Goal: Task Accomplishment & Management: Manage account settings

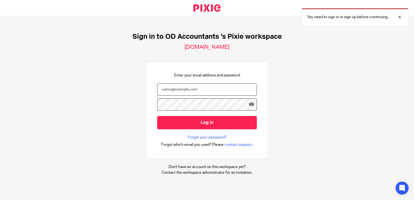
type input "emilybelcher@probusinessuk.com"
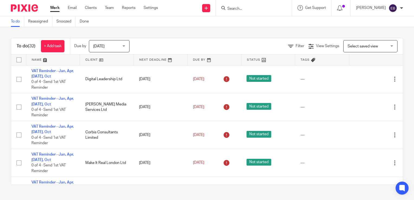
click at [254, 8] on input "Search" at bounding box center [251, 9] width 49 height 5
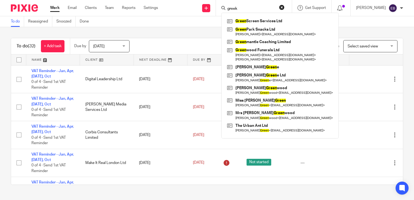
type input "greek"
drag, startPoint x: 196, startPoint y: 25, endPoint x: 208, endPoint y: 19, distance: 13.6
click at [196, 25] on div "To do Reassigned Snoozed Done" at bounding box center [207, 21] width 414 height 11
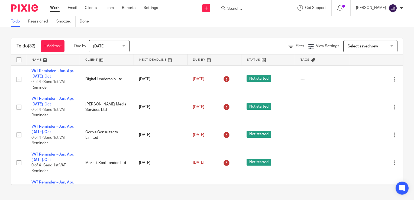
click at [88, 12] on div "Work Email Clients Team Reports Settings Work Email Clients Team Reports Settin…" at bounding box center [105, 8] width 121 height 16
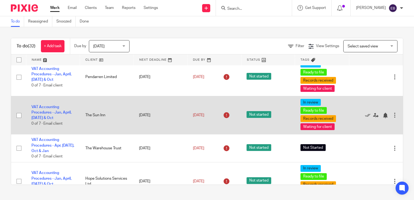
scroll to position [704, 0]
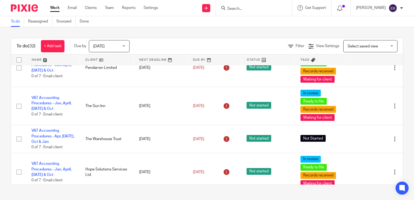
click at [253, 7] on input "Search" at bounding box center [251, 9] width 49 height 5
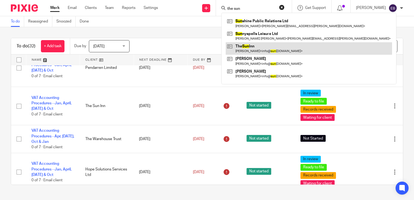
type input "the sun"
click at [249, 48] on link at bounding box center [309, 48] width 166 height 12
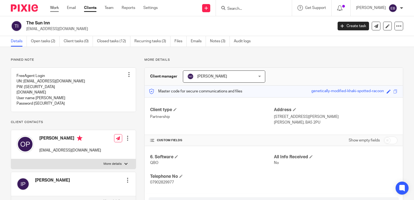
click at [54, 5] on link "Work" at bounding box center [54, 7] width 9 height 5
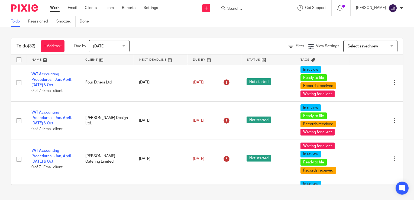
scroll to position [461, 0]
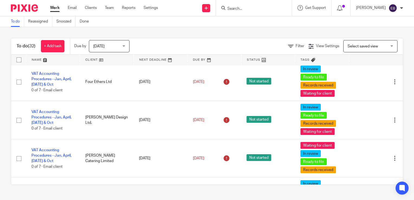
click at [253, 12] on div at bounding box center [254, 8] width 76 height 16
click at [252, 9] on input "Search" at bounding box center [251, 9] width 49 height 5
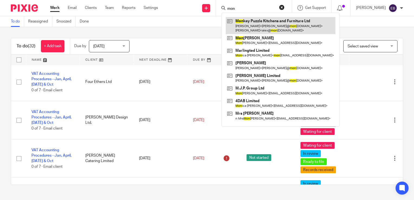
type input "mon"
click at [258, 24] on link at bounding box center [281, 25] width 110 height 17
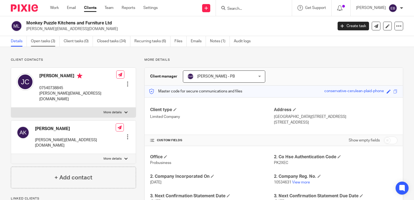
click at [47, 44] on link "Open tasks (3)" at bounding box center [45, 41] width 29 height 11
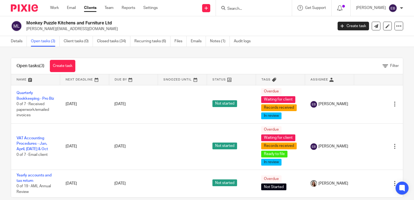
click at [245, 6] on form at bounding box center [256, 8] width 58 height 7
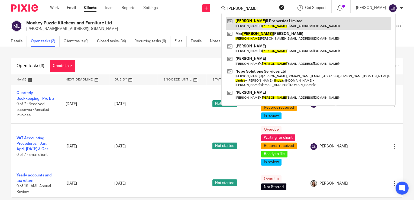
type input "linda"
click at [264, 25] on link at bounding box center [309, 23] width 166 height 12
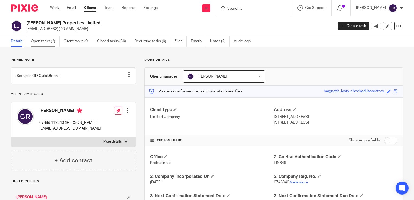
click at [49, 42] on link "Open tasks (2)" at bounding box center [45, 41] width 29 height 11
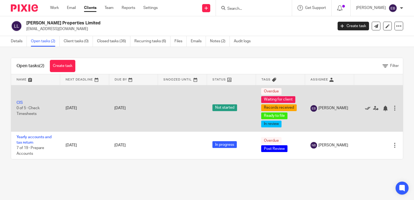
click at [365, 108] on icon at bounding box center [367, 108] width 5 height 5
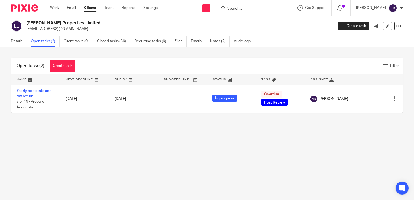
click at [252, 10] on input "Search" at bounding box center [251, 9] width 49 height 5
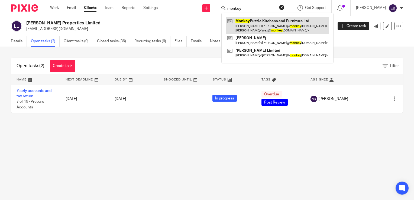
type input "monkey"
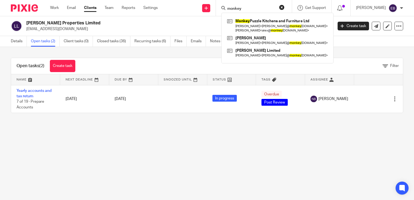
drag, startPoint x: 265, startPoint y: 30, endPoint x: 408, endPoint y: 10, distance: 143.9
click at [265, 30] on link at bounding box center [278, 25] width 104 height 17
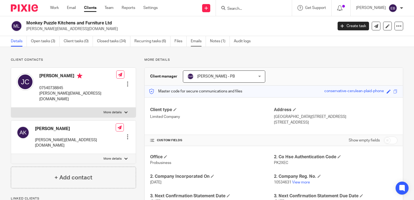
drag, startPoint x: 195, startPoint y: 43, endPoint x: 199, endPoint y: 42, distance: 4.1
click at [195, 43] on link "Emails" at bounding box center [198, 41] width 15 height 11
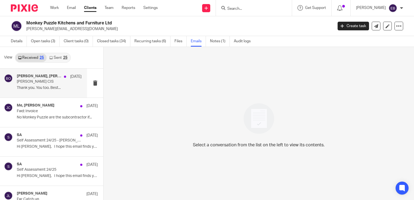
click at [55, 86] on p "Thank you. You too. Best..." at bounding box center [49, 88] width 65 height 5
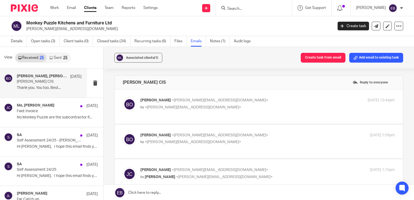
click at [267, 107] on p "to <jed@monkeypuzzle.org.uk>" at bounding box center [225, 108] width 170 height 6
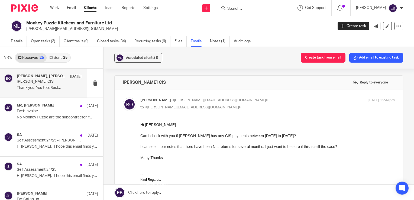
click at [270, 99] on p "Barbara Osubu <barbara@odaccountants.co.uk>" at bounding box center [225, 101] width 170 height 6
checkbox input "false"
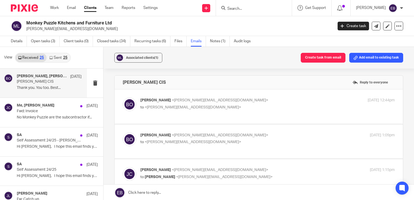
scroll to position [27, 0]
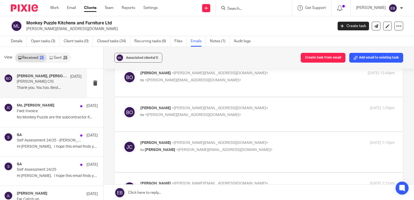
click at [268, 102] on label at bounding box center [259, 114] width 288 height 34
click at [123, 105] on input "checkbox" at bounding box center [123, 105] width 0 height 0
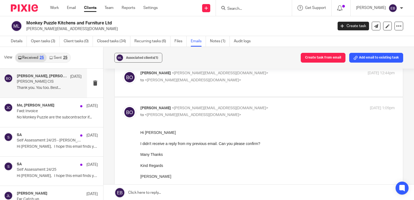
scroll to position [0, 0]
click at [268, 102] on label at bounding box center [259, 161] width 288 height 128
click at [123, 105] on input "checkbox" at bounding box center [123, 105] width 0 height 0
checkbox input "false"
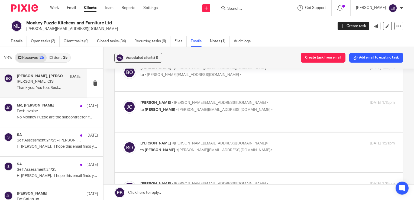
scroll to position [81, 0]
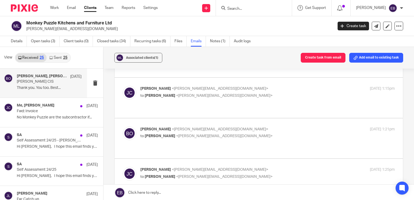
click at [268, 102] on div "Jed Chidgey <jed@monkeypuzzle.org.uk> to Barbara Osubu <barbara@odaccountants.c…" at bounding box center [259, 98] width 272 height 24
click at [267, 93] on p "to Barbara Osubu <barbara@odaccountants.co.uk>" at bounding box center [225, 96] width 170 height 6
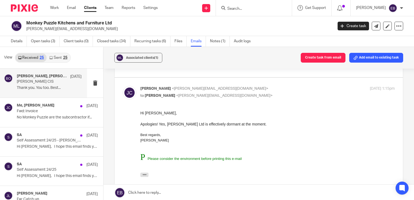
scroll to position [0, 0]
click at [267, 93] on p "to Barbara Osubu <barbara@odaccountants.co.uk>" at bounding box center [225, 96] width 170 height 6
checkbox input "false"
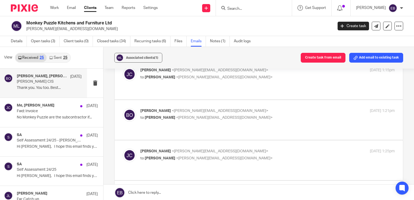
scroll to position [108, 0]
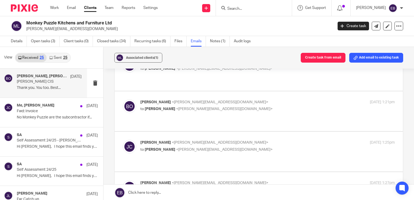
click at [267, 93] on label at bounding box center [259, 111] width 288 height 40
click at [123, 99] on input "checkbox" at bounding box center [123, 99] width 0 height 0
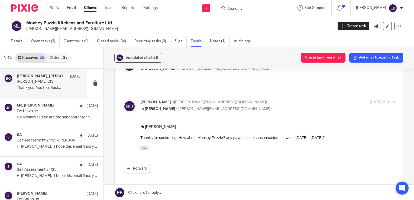
scroll to position [0, 0]
click at [267, 93] on label at bounding box center [259, 141] width 288 height 100
click at [123, 99] on input "checkbox" at bounding box center [123, 99] width 0 height 0
checkbox input "false"
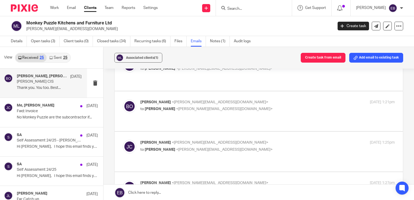
click at [268, 140] on p "Jed Chidgey <jed@monkeypuzzle.org.uk>" at bounding box center [225, 143] width 170 height 6
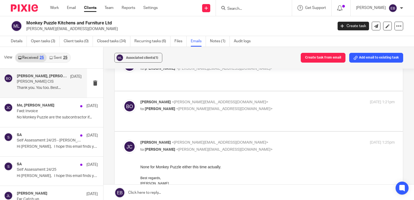
click at [268, 140] on p "Jed Chidgey <jed@monkeypuzzle.org.uk>" at bounding box center [225, 143] width 170 height 6
checkbox input "false"
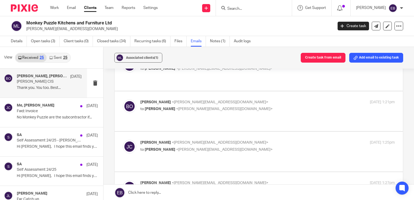
scroll to position [136, 0]
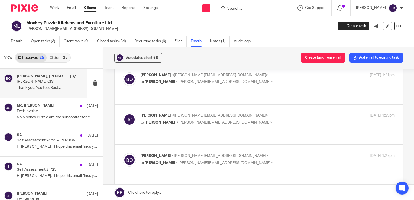
click at [268, 145] on label at bounding box center [259, 165] width 288 height 40
click at [123, 153] on input "checkbox" at bounding box center [123, 153] width 0 height 0
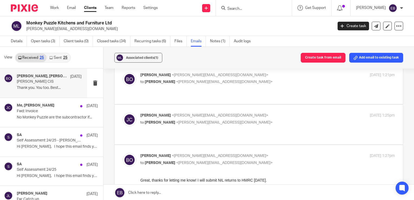
checkbox input "false"
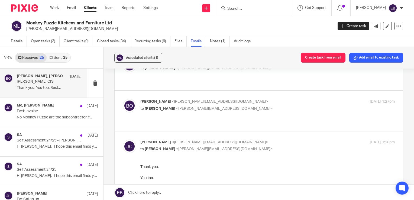
click at [267, 140] on p "Jed Chidgey <jed@monkeypuzzle.org.uk>" at bounding box center [225, 143] width 170 height 6
checkbox input "false"
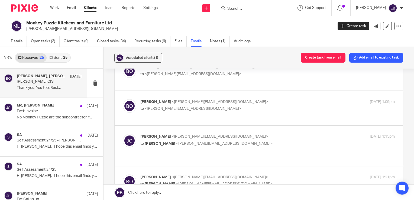
scroll to position [0, 0]
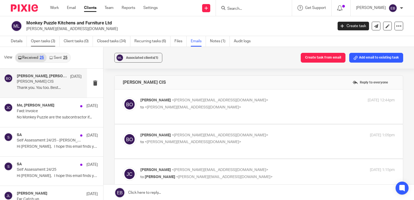
click at [47, 40] on link "Open tasks (3)" at bounding box center [45, 41] width 29 height 11
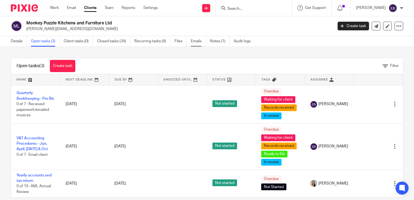
click at [198, 44] on link "Emails" at bounding box center [198, 41] width 15 height 11
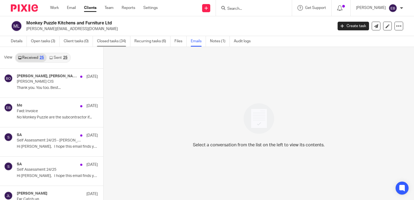
click at [114, 39] on link "Closed tasks (34)" at bounding box center [113, 41] width 33 height 11
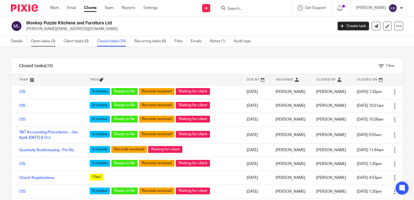
drag, startPoint x: 49, startPoint y: 41, endPoint x: 169, endPoint y: 45, distance: 120.4
click at [49, 41] on link "Open tasks (3)" at bounding box center [45, 41] width 29 height 11
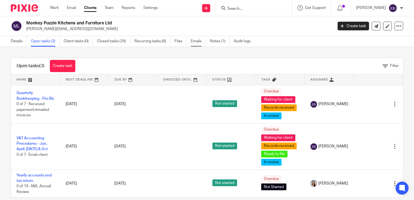
click at [201, 41] on link "Emails" at bounding box center [198, 41] width 15 height 11
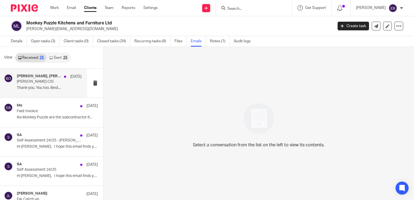
click at [38, 86] on p "Thank you. You too. Best..." at bounding box center [49, 88] width 65 height 5
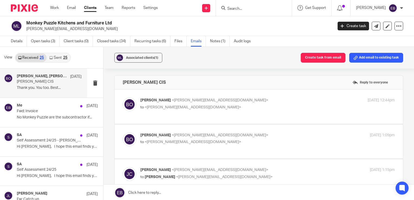
click at [255, 103] on div "Barbara Osubu <barbara@odaccountants.co.uk> to <jed@monkeypuzzle.org.uk>" at bounding box center [225, 104] width 170 height 12
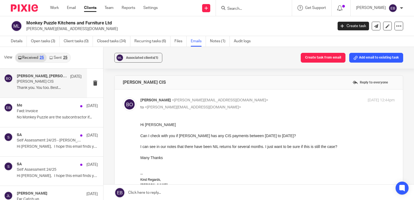
click at [262, 105] on p "to <jed@monkeypuzzle.org.uk>" at bounding box center [225, 108] width 170 height 6
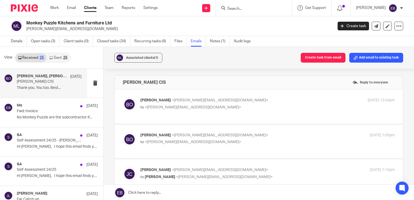
click at [262, 105] on p "to <jed@monkeypuzzle.org.uk>" at bounding box center [225, 108] width 170 height 6
click at [260, 94] on label at bounding box center [259, 106] width 288 height 34
click at [123, 97] on input "checkbox" at bounding box center [123, 97] width 0 height 0
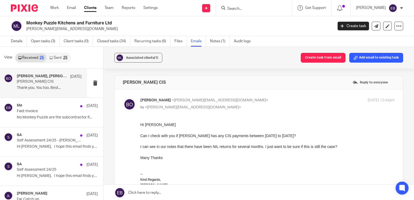
drag, startPoint x: 258, startPoint y: 93, endPoint x: 263, endPoint y: 93, distance: 5.4
click at [258, 93] on label at bounding box center [259, 196] width 288 height 214
click at [123, 97] on input "checkbox" at bounding box center [123, 97] width 0 height 0
checkbox input "false"
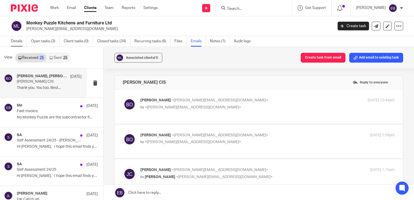
click at [12, 42] on link "Details" at bounding box center [19, 41] width 16 height 11
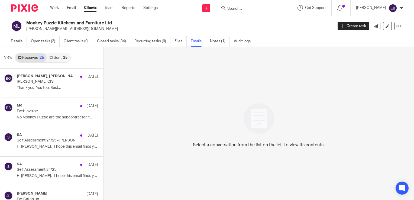
click at [52, 5] on div "Work Email Clients Team Reports Settings Work Email Clients Team Reports Settin…" at bounding box center [105, 8] width 121 height 16
click at [57, 8] on link "Work" at bounding box center [54, 7] width 9 height 5
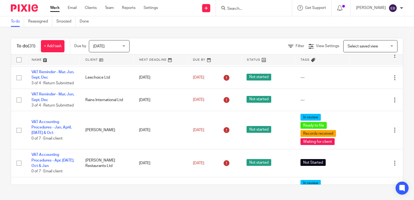
scroll to position [368, 0]
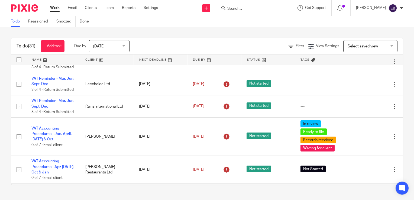
click at [256, 13] on div at bounding box center [254, 8] width 76 height 16
click at [252, 8] on input "Search" at bounding box center [251, 9] width 49 height 5
type input "doozy"
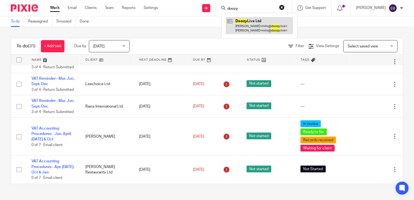
click at [260, 18] on link at bounding box center [259, 25] width 67 height 17
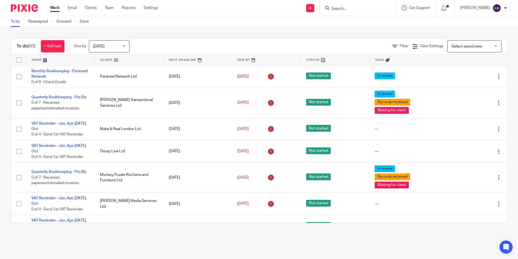
click at [356, 9] on input "Search" at bounding box center [355, 9] width 49 height 5
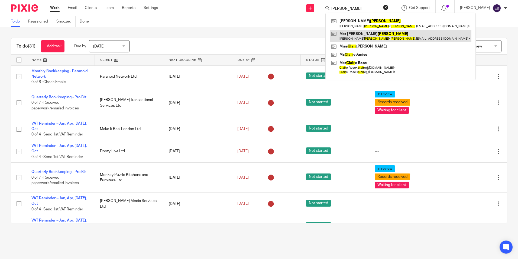
type input "blair"
click at [352, 32] on link at bounding box center [401, 36] width 142 height 12
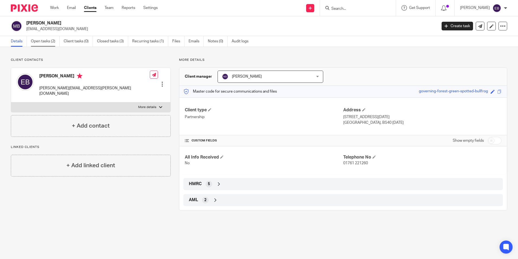
click at [41, 37] on link "Open tasks (2)" at bounding box center [45, 41] width 29 height 11
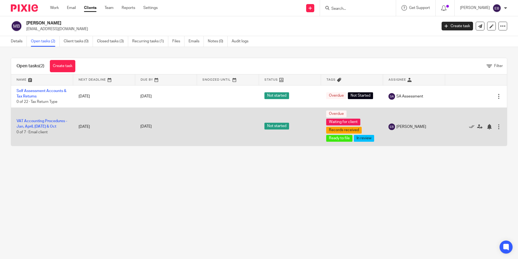
click at [496, 124] on div at bounding box center [498, 126] width 5 height 5
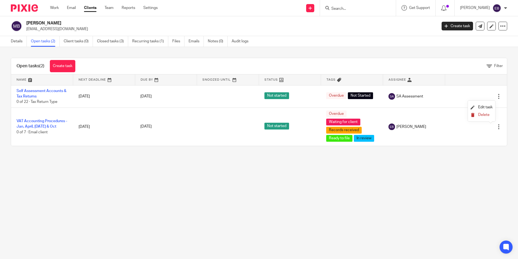
click at [486, 116] on span "Delete" at bounding box center [483, 115] width 11 height 4
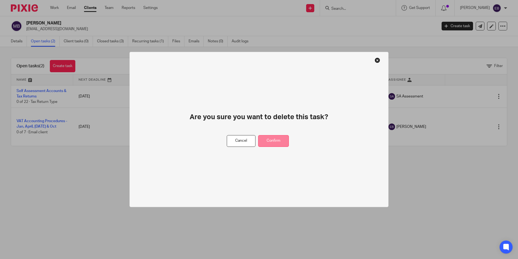
click at [277, 143] on button "Confirm" at bounding box center [273, 141] width 31 height 12
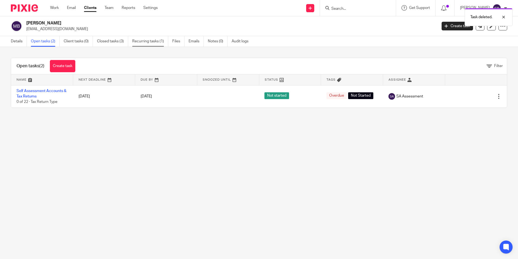
click at [154, 43] on link "Recurring tasks (1)" at bounding box center [150, 41] width 36 height 11
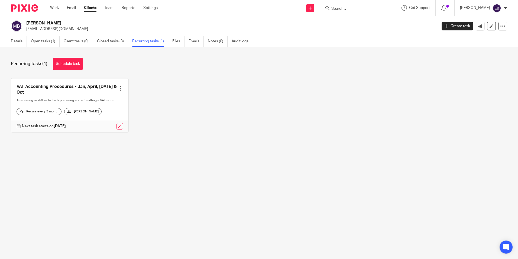
click at [118, 85] on link at bounding box center [69, 105] width 117 height 54
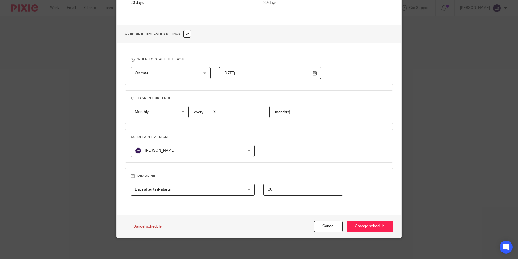
scroll to position [181, 0]
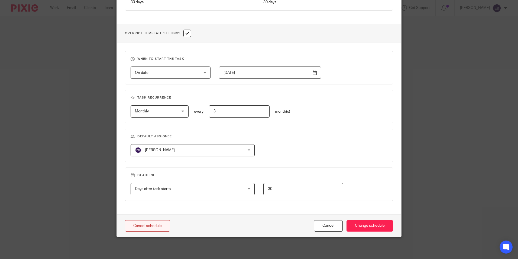
click at [146, 221] on link "Cancel schedule" at bounding box center [147, 226] width 45 height 12
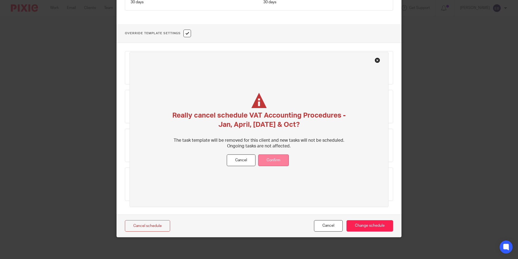
click at [277, 161] on button "Confirm" at bounding box center [273, 160] width 31 height 12
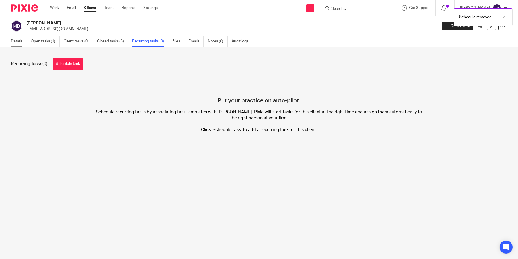
click at [19, 41] on link "Details" at bounding box center [19, 41] width 16 height 11
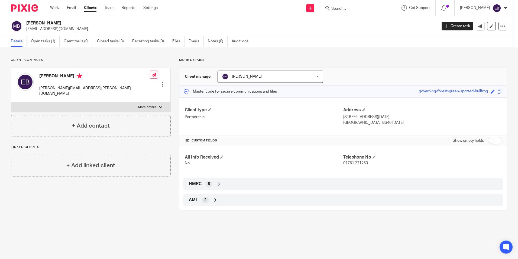
click at [344, 7] on input "Search" at bounding box center [355, 9] width 49 height 5
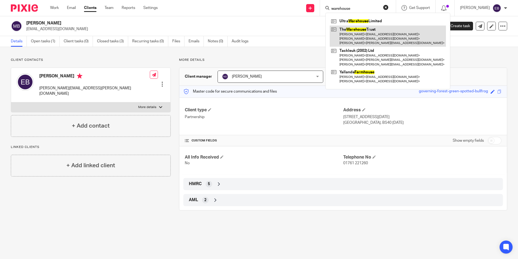
type input "warehouse"
click at [367, 29] on link at bounding box center [388, 35] width 116 height 21
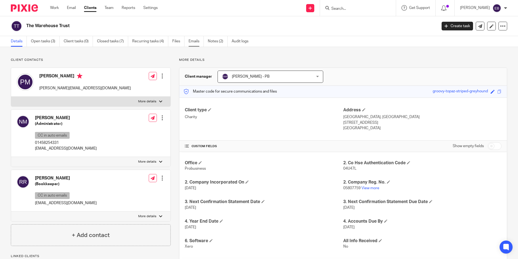
click at [196, 41] on link "Emails" at bounding box center [196, 41] width 15 height 11
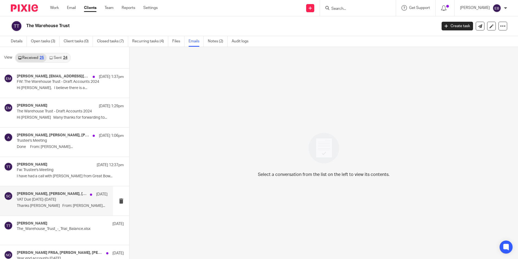
click at [50, 205] on p "Thanks [PERSON_NAME] From: [PERSON_NAME]..." at bounding box center [62, 205] width 91 height 5
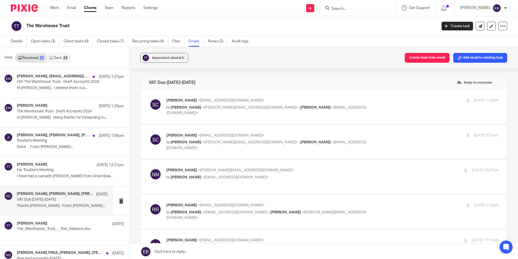
click at [342, 99] on p "[PERSON_NAME] <[EMAIL_ADDRESS][DOMAIN_NAME]>" at bounding box center [277, 101] width 222 height 6
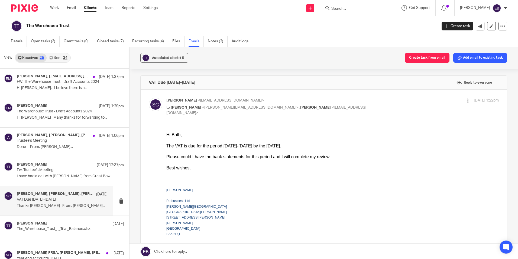
click at [355, 102] on p "[PERSON_NAME] <[EMAIL_ADDRESS][DOMAIN_NAME]>" at bounding box center [277, 101] width 222 height 6
checkbox input "false"
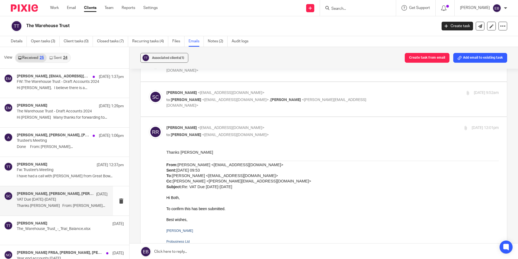
click at [149, 125] on input "checkbox" at bounding box center [149, 125] width 0 height 0
checkbox input "false"
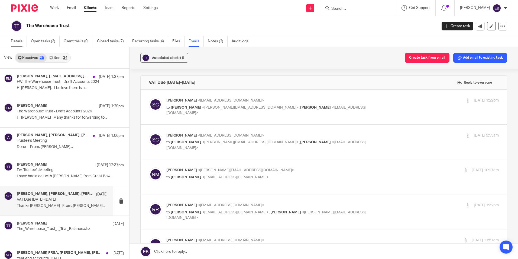
click at [15, 41] on link "Details" at bounding box center [19, 41] width 16 height 11
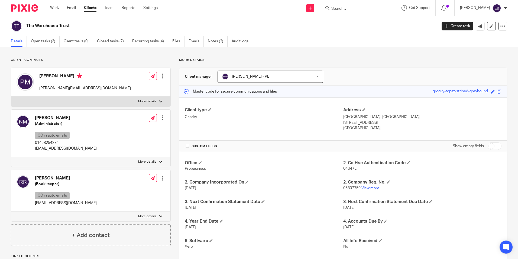
click at [107, 59] on p "Client contacts" at bounding box center [91, 60] width 160 height 4
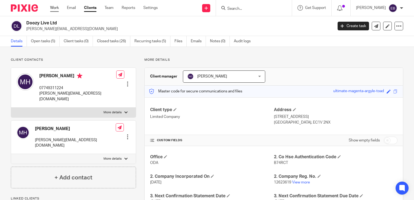
click at [53, 8] on link "Work" at bounding box center [54, 7] width 9 height 5
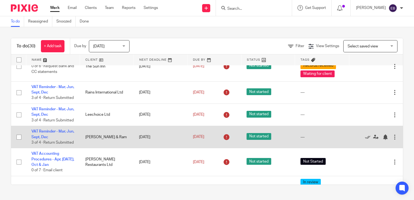
scroll to position [325, 0]
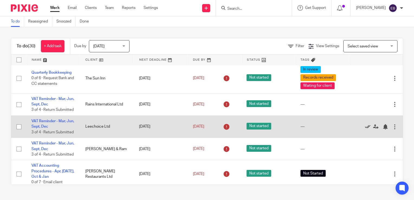
click at [365, 130] on icon at bounding box center [367, 126] width 5 height 5
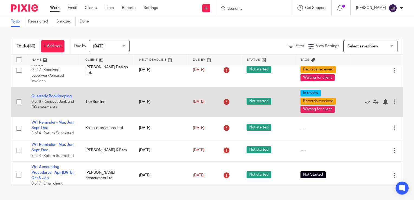
scroll to position [329, 0]
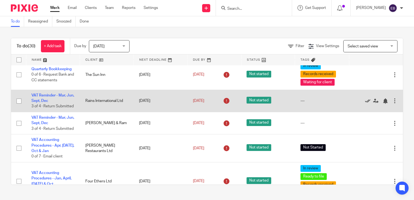
click at [365, 104] on icon at bounding box center [367, 100] width 5 height 5
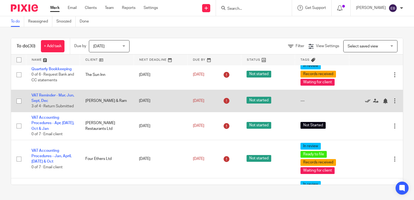
click at [365, 104] on icon at bounding box center [367, 100] width 5 height 5
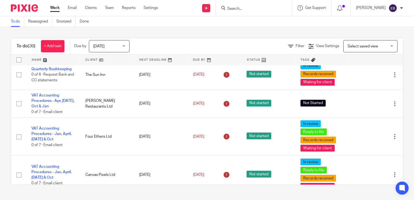
click at [241, 5] on form at bounding box center [256, 8] width 58 height 7
click at [241, 7] on input "Search" at bounding box center [251, 9] width 49 height 5
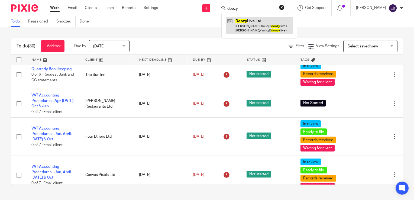
type input "doozy"
click at [251, 25] on link at bounding box center [259, 25] width 67 height 17
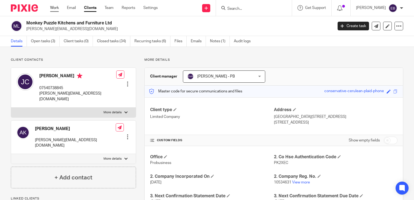
click at [57, 5] on link "Work" at bounding box center [54, 7] width 9 height 5
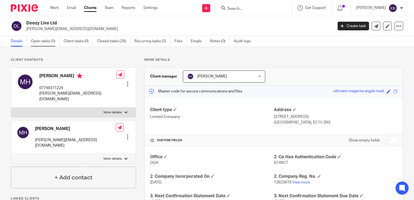
click at [40, 40] on link "Open tasks (5)" at bounding box center [45, 41] width 29 height 11
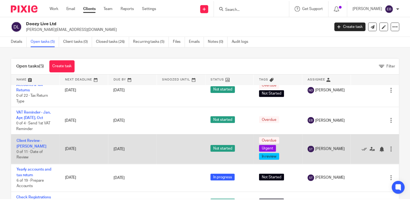
scroll to position [23, 0]
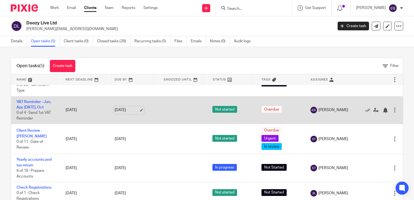
click at [130, 110] on link "[DATE]" at bounding box center [127, 110] width 24 height 6
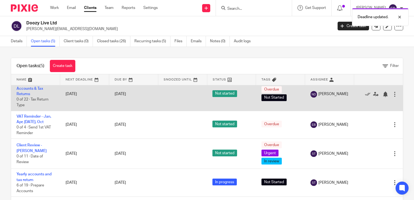
scroll to position [0, 0]
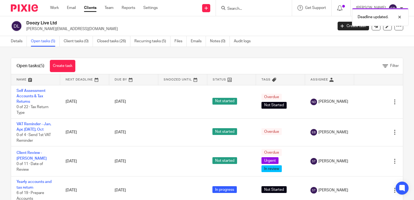
click at [240, 9] on div "Deadline updated." at bounding box center [308, 15] width 202 height 21
click at [242, 7] on div "Deadline updated." at bounding box center [308, 15] width 202 height 21
click at [245, 7] on input "Search" at bounding box center [251, 9] width 49 height 5
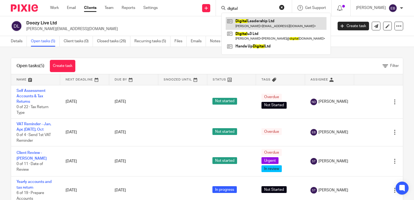
type input "digital"
click at [294, 26] on link at bounding box center [276, 23] width 101 height 12
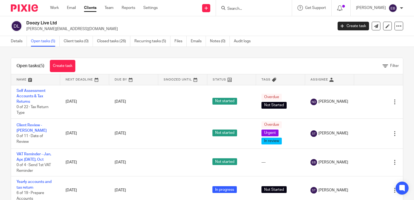
click at [247, 8] on input "Search" at bounding box center [251, 9] width 49 height 5
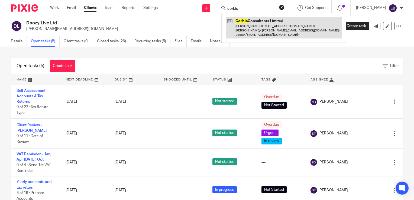
type input "corbis"
click at [263, 30] on link at bounding box center [284, 27] width 116 height 21
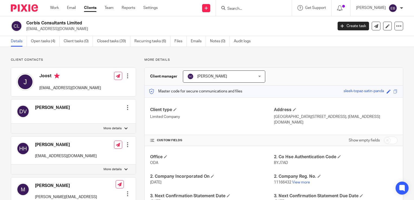
click at [20, 34] on div "Corbis Consultants Limited [EMAIL_ADDRESS][DOMAIN_NAME] Create task Update from…" at bounding box center [207, 26] width 414 height 20
click at [44, 41] on link "Open tasks (4)" at bounding box center [45, 41] width 29 height 11
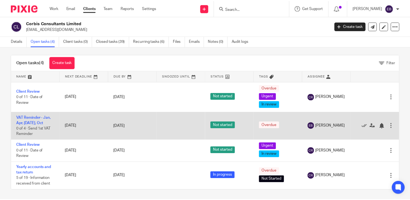
scroll to position [4, 0]
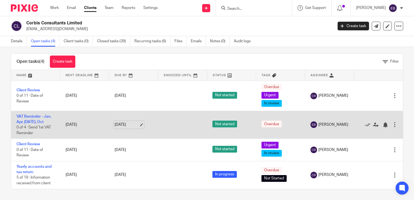
click at [129, 126] on link "[DATE]" at bounding box center [127, 125] width 24 height 6
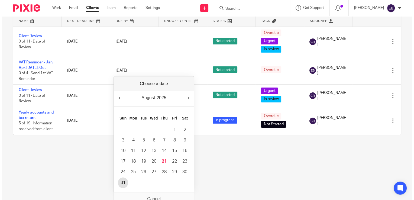
scroll to position [0, 0]
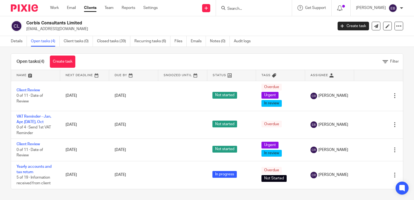
click at [263, 8] on input "Search" at bounding box center [251, 9] width 49 height 5
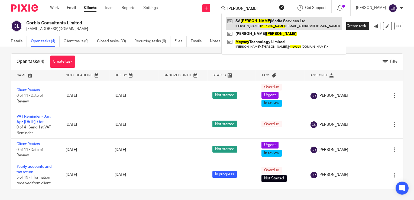
type input "veysey"
click at [266, 22] on link at bounding box center [284, 23] width 116 height 12
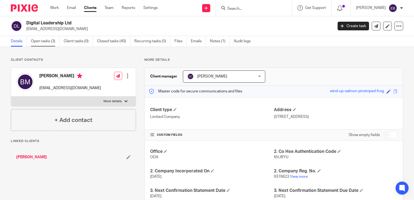
click at [44, 41] on link "Open tasks (3)" at bounding box center [45, 41] width 29 height 11
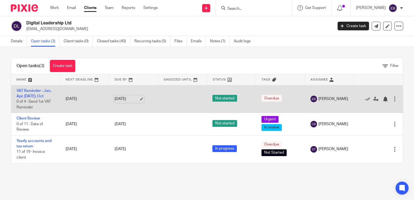
click at [125, 98] on link "[DATE]" at bounding box center [127, 99] width 24 height 6
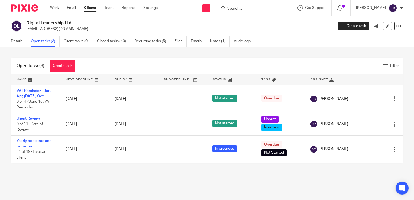
click at [256, 12] on div at bounding box center [254, 8] width 76 height 16
click at [257, 8] on input "Search" at bounding box center [251, 9] width 49 height 5
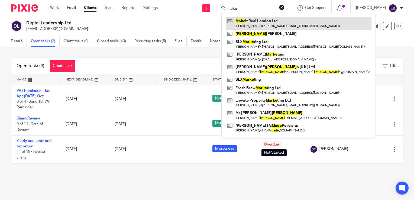
type input "make"
click at [257, 20] on link at bounding box center [299, 23] width 146 height 12
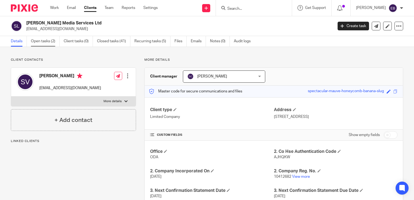
click at [39, 39] on link "Open tasks (2)" at bounding box center [45, 41] width 29 height 11
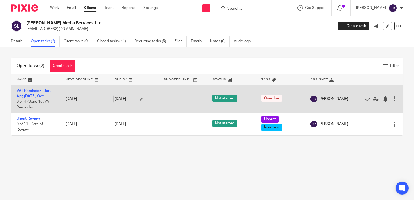
click at [139, 97] on link "[DATE]" at bounding box center [127, 99] width 24 height 6
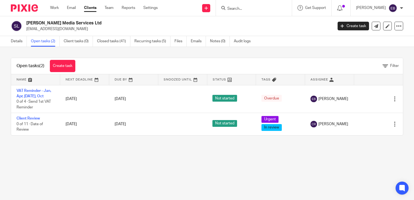
click at [244, 10] on input "Search" at bounding box center [251, 9] width 49 height 5
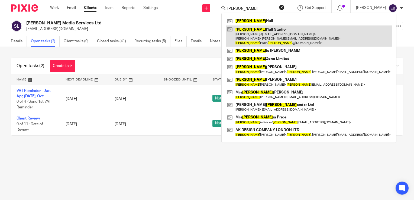
type input "[PERSON_NAME]"
click at [261, 30] on link at bounding box center [309, 35] width 166 height 21
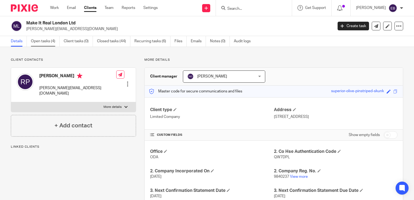
click at [49, 43] on link "Open tasks (4)" at bounding box center [45, 41] width 29 height 11
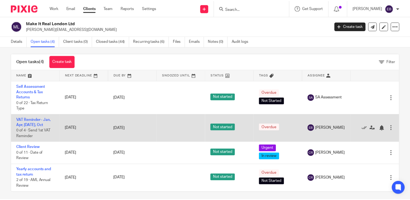
scroll to position [8, 0]
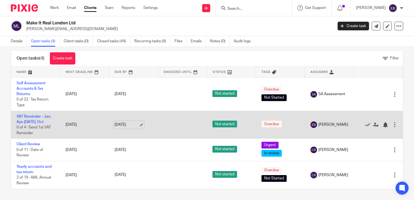
click at [138, 124] on link "[DATE]" at bounding box center [127, 125] width 24 height 6
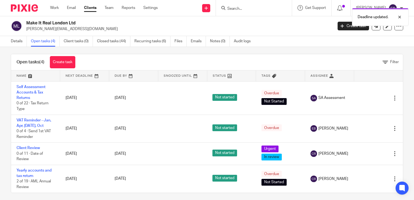
scroll to position [0, 0]
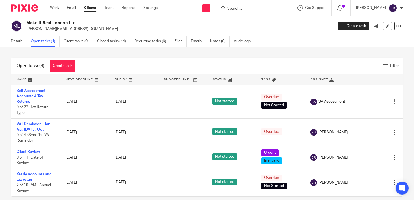
click at [241, 7] on input "Search" at bounding box center [251, 9] width 49 height 5
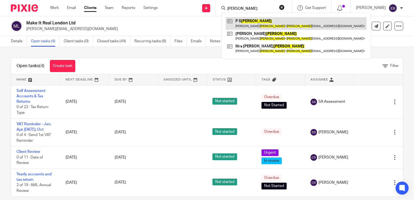
type input "[PERSON_NAME]"
click at [266, 22] on link at bounding box center [296, 23] width 141 height 12
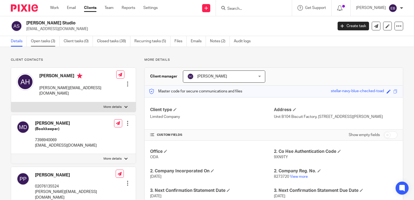
click at [51, 45] on link "Open tasks (3)" at bounding box center [45, 41] width 29 height 11
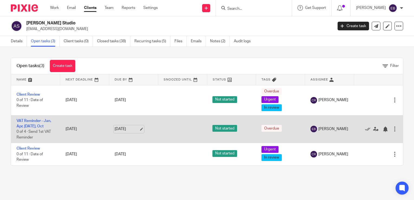
click at [138, 130] on link "[DATE]" at bounding box center [127, 129] width 24 height 6
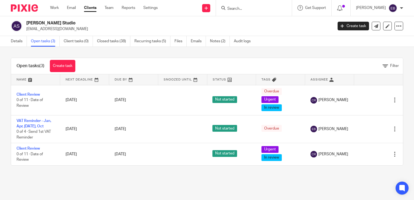
click at [253, 9] on input "Search" at bounding box center [251, 9] width 49 height 5
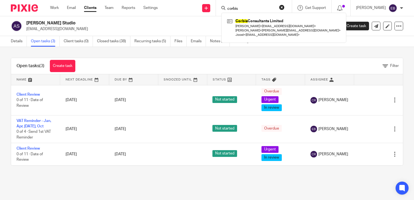
type input "corbis"
click at [258, 22] on link at bounding box center [284, 27] width 116 height 21
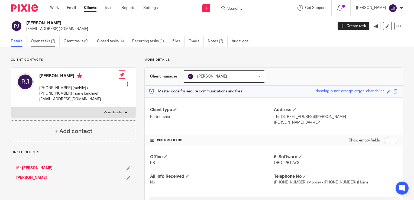
click at [53, 39] on link "Open tasks (2)" at bounding box center [45, 41] width 29 height 11
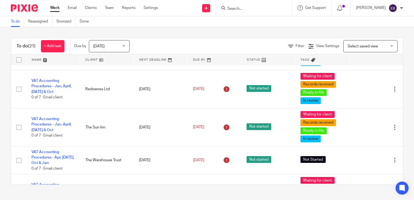
scroll to position [620, 0]
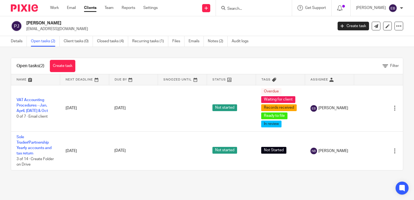
click at [240, 5] on form at bounding box center [256, 8] width 58 height 7
click at [250, 8] on input "Search" at bounding box center [251, 9] width 49 height 5
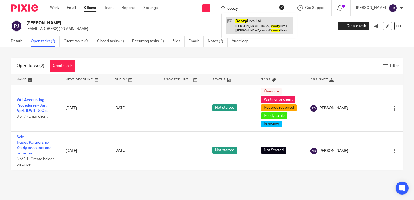
type input "doozy"
click at [255, 23] on link at bounding box center [259, 25] width 67 height 17
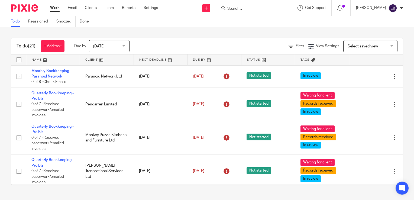
click at [239, 14] on div at bounding box center [254, 8] width 76 height 16
click at [243, 10] on input "Search" at bounding box center [251, 9] width 49 height 5
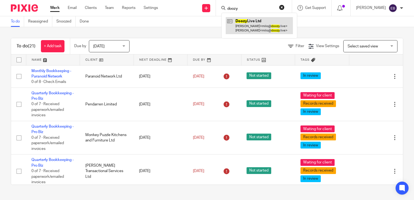
type input "doozy"
click at [258, 20] on link at bounding box center [259, 25] width 67 height 17
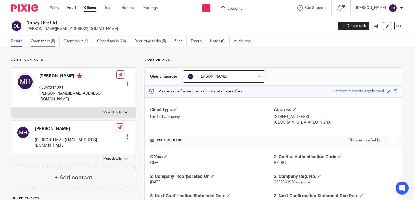
click at [42, 37] on link "Open tasks (5)" at bounding box center [45, 41] width 29 height 11
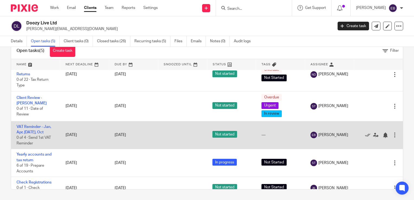
scroll to position [23, 0]
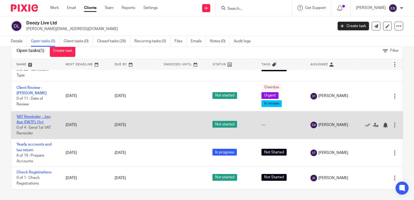
click at [27, 117] on link "VAT Reminder - Jan, Apr, [DATE], Oct" at bounding box center [34, 119] width 35 height 9
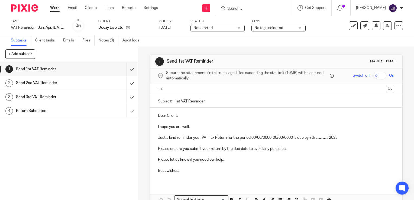
click at [56, 8] on link "Work" at bounding box center [54, 7] width 9 height 5
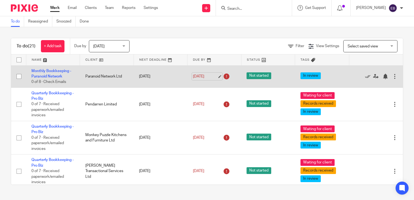
click at [216, 78] on link "[DATE]" at bounding box center [205, 77] width 24 height 6
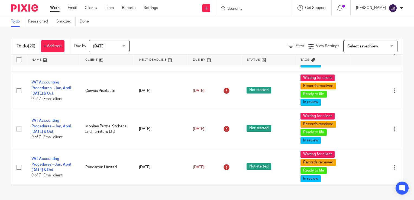
scroll to position [597, 0]
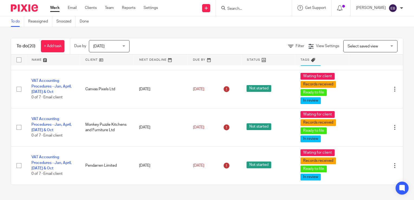
drag, startPoint x: 253, startPoint y: 10, endPoint x: 257, endPoint y: 4, distance: 7.5
click at [253, 10] on input "Search" at bounding box center [251, 9] width 49 height 5
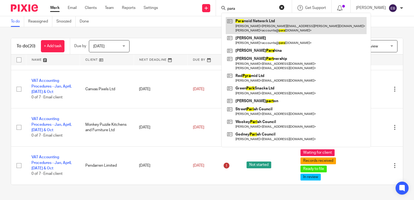
type input "para"
click at [273, 20] on link at bounding box center [296, 25] width 141 height 17
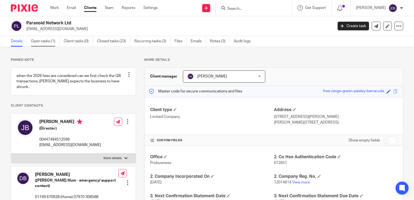
click at [46, 40] on link "Open tasks (1)" at bounding box center [45, 41] width 29 height 11
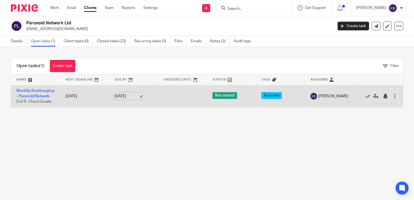
click at [139, 99] on link "[DATE]" at bounding box center [127, 97] width 24 height 6
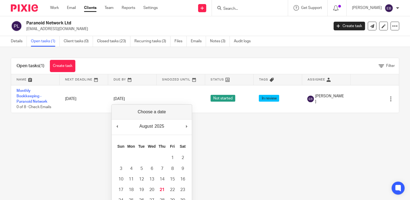
click at [167, 157] on td at bounding box center [162, 158] width 10 height 11
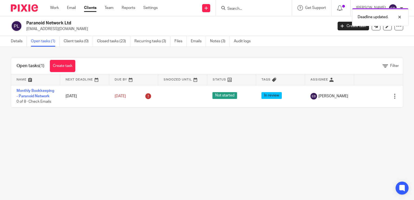
click at [181, 145] on main "Paranoid Network Ltd accounts@paranoid.gg Create task Update from Companies Hou…" at bounding box center [207, 100] width 414 height 200
click at [246, 7] on div "Deadline updated." at bounding box center [308, 15] width 202 height 21
click at [51, 7] on link "Work" at bounding box center [54, 7] width 9 height 5
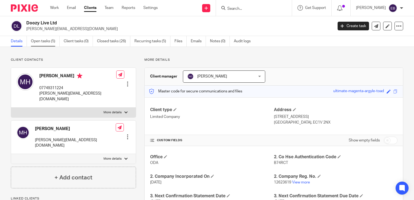
click at [44, 38] on link "Open tasks (5)" at bounding box center [45, 41] width 29 height 11
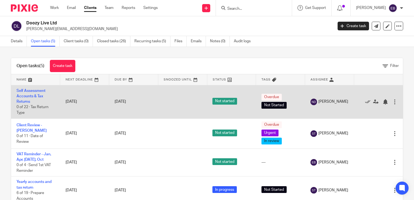
scroll to position [23, 0]
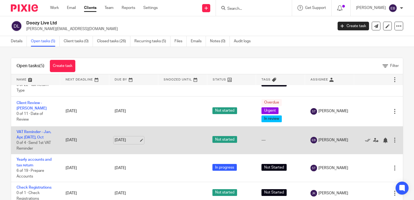
click at [136, 138] on link "31 Aug 2025" at bounding box center [127, 140] width 24 height 6
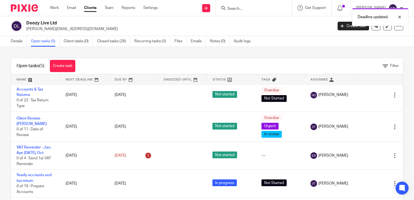
scroll to position [0, 0]
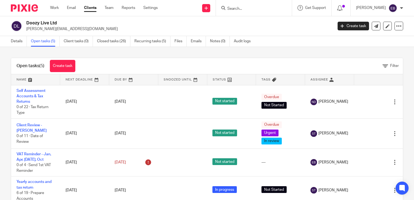
click at [246, 6] on form at bounding box center [256, 8] width 58 height 7
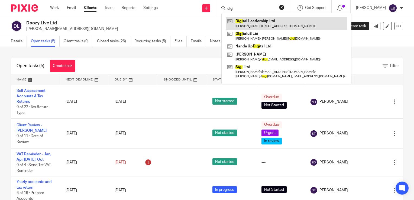
type input "digi"
click at [263, 27] on link at bounding box center [286, 23] width 121 height 12
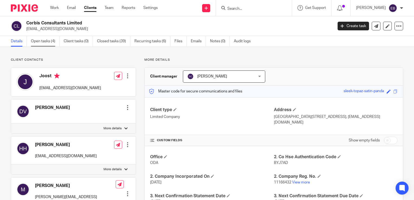
click at [47, 43] on link "Open tasks (4)" at bounding box center [45, 41] width 29 height 11
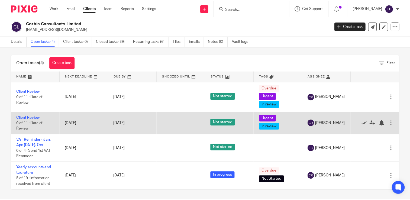
scroll to position [4, 0]
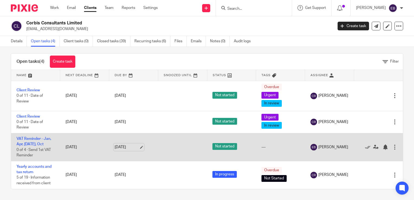
click at [137, 147] on link "[DATE]" at bounding box center [127, 147] width 24 height 6
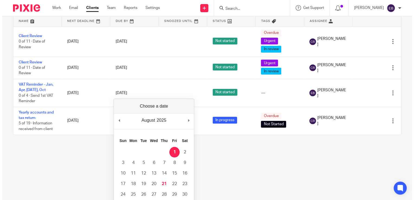
scroll to position [0, 0]
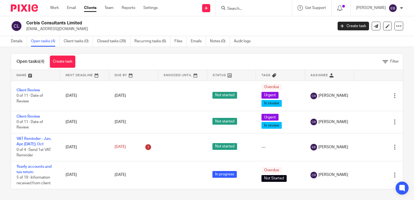
click at [253, 8] on input "Search" at bounding box center [251, 9] width 49 height 5
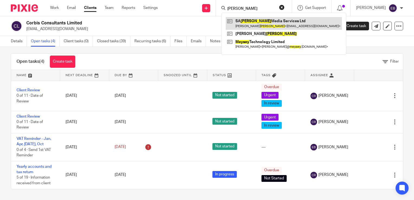
type input "[PERSON_NAME]"
click at [256, 22] on link at bounding box center [284, 23] width 116 height 12
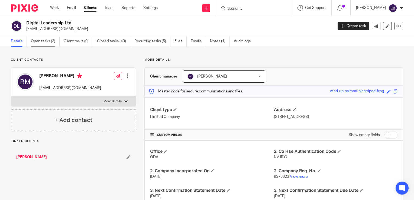
click at [44, 41] on link "Open tasks (3)" at bounding box center [45, 41] width 29 height 11
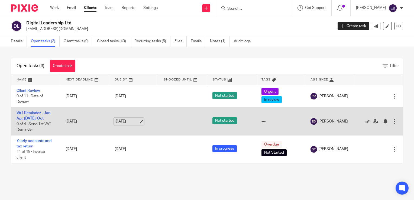
click at [134, 121] on link "[DATE]" at bounding box center [127, 122] width 24 height 6
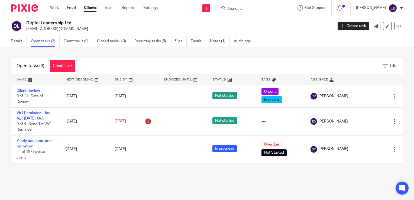
click at [252, 7] on input "Search" at bounding box center [251, 9] width 49 height 5
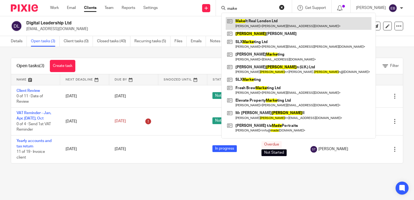
type input "make"
click at [258, 18] on link at bounding box center [299, 23] width 146 height 12
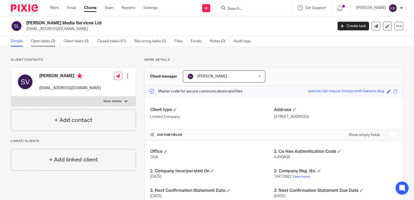
click at [40, 39] on link "Open tasks (2)" at bounding box center [45, 41] width 29 height 11
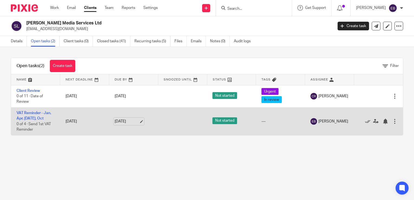
click at [137, 121] on link "[DATE]" at bounding box center [127, 122] width 24 height 6
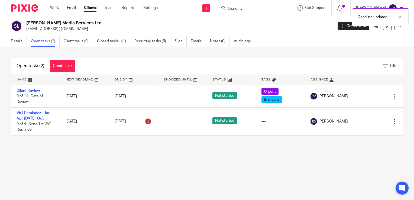
click at [160, 170] on main "[PERSON_NAME] Media Services Ltd [EMAIL_ADDRESS][DOMAIN_NAME] Create task Updat…" at bounding box center [207, 100] width 414 height 200
click at [261, 7] on input "Search" at bounding box center [251, 9] width 49 height 5
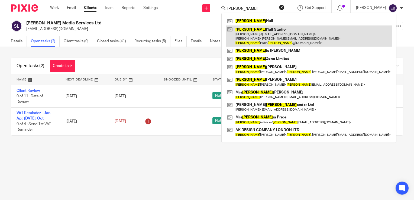
type input "alex"
click at [256, 32] on link at bounding box center [309, 35] width 166 height 21
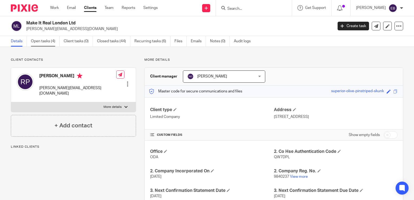
click at [51, 43] on link "Open tasks (4)" at bounding box center [45, 41] width 29 height 11
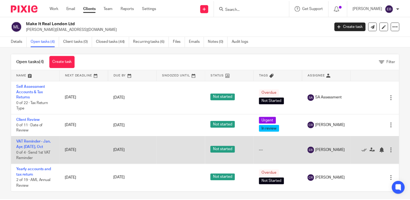
scroll to position [8, 0]
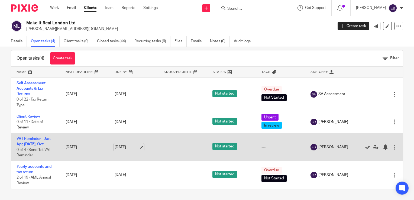
click at [137, 148] on link "31 Aug 2025" at bounding box center [127, 147] width 24 height 6
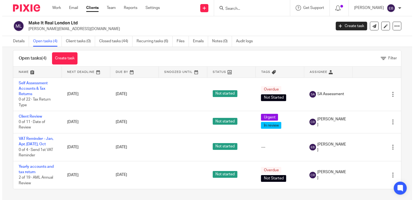
scroll to position [0, 0]
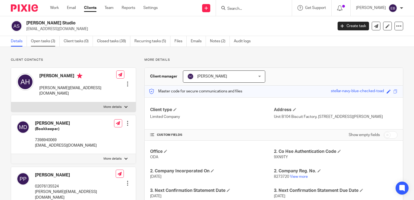
click at [49, 40] on link "Open tasks (3)" at bounding box center [45, 41] width 29 height 11
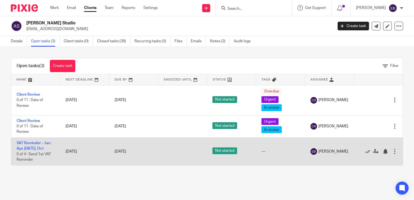
click at [140, 151] on div "[DATE]" at bounding box center [134, 152] width 38 height 6
click at [139, 152] on div "[DATE]" at bounding box center [134, 152] width 38 height 6
click at [137, 152] on div "31 Aug 2025" at bounding box center [134, 152] width 38 height 6
click at [135, 152] on link "31 Aug 2025" at bounding box center [127, 152] width 24 height 6
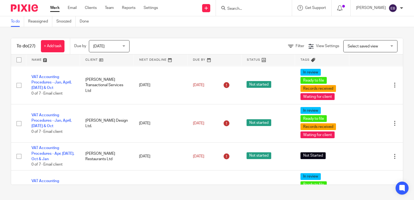
scroll to position [625, 0]
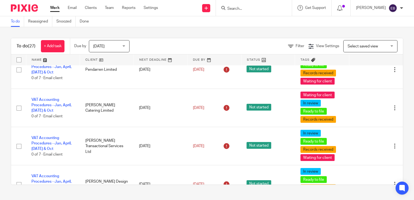
click at [255, 10] on input "Search" at bounding box center [251, 9] width 49 height 5
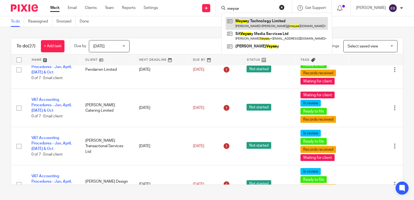
type input "meyse"
click at [263, 23] on link at bounding box center [277, 23] width 102 height 12
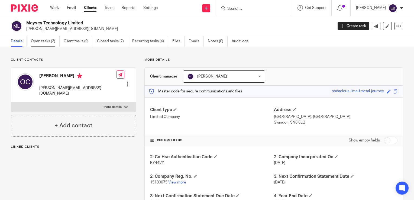
click at [48, 44] on link "Open tasks (3)" at bounding box center [45, 41] width 29 height 11
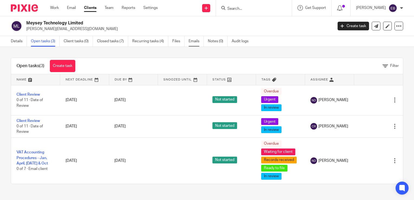
click at [192, 41] on link "Emails" at bounding box center [196, 41] width 15 height 11
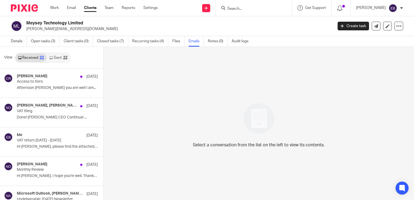
click at [56, 55] on link "Sent 22" at bounding box center [58, 57] width 23 height 9
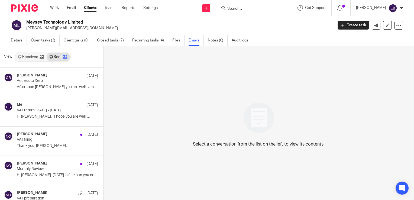
click at [26, 58] on link "Received 22" at bounding box center [30, 57] width 31 height 9
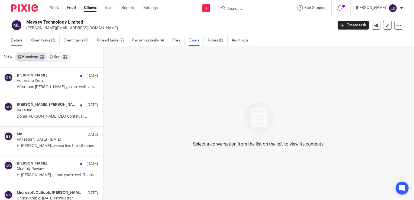
click at [17, 37] on link "Details" at bounding box center [19, 40] width 16 height 11
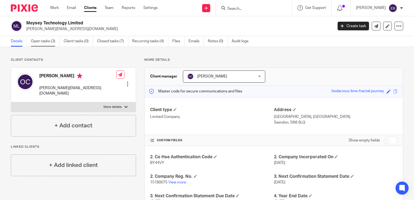
click at [46, 42] on link "Open tasks (3)" at bounding box center [45, 41] width 29 height 11
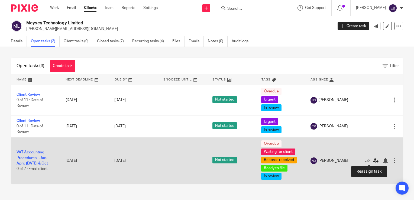
click at [373, 159] on icon at bounding box center [375, 160] width 5 height 5
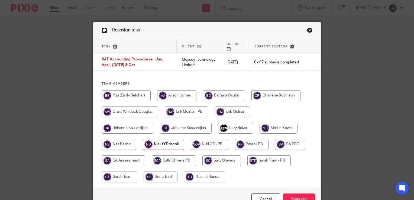
click at [134, 91] on input "radio" at bounding box center [126, 95] width 49 height 11
radio input "true"
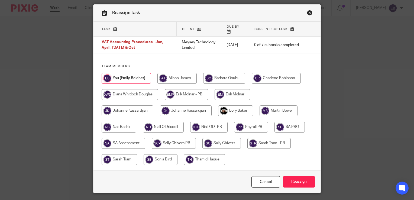
scroll to position [27, 0]
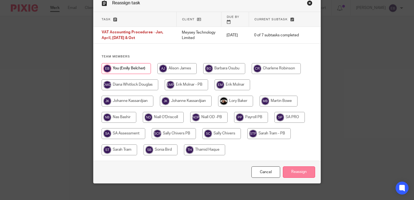
click at [294, 166] on input "Reassign" at bounding box center [299, 172] width 32 height 12
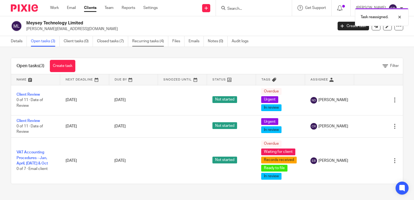
click at [147, 40] on link "Recurring tasks (4)" at bounding box center [150, 41] width 36 height 11
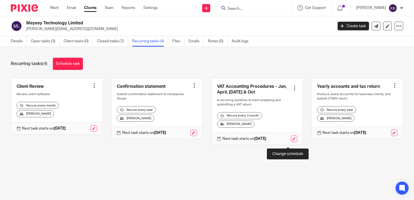
click at [291, 142] on link at bounding box center [294, 139] width 7 height 7
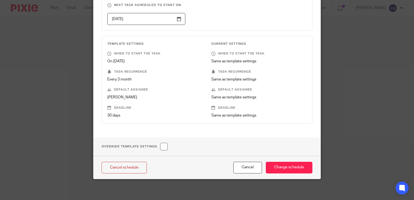
scroll to position [40, 0]
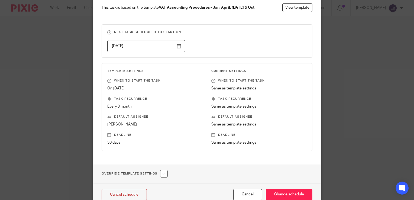
click at [164, 174] on input "checkbox" at bounding box center [164, 174] width 8 height 8
checkbox input "true"
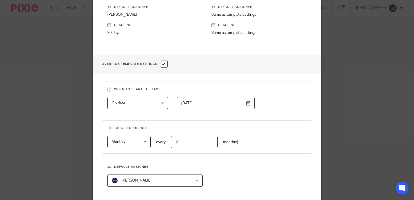
scroll to position [176, 0]
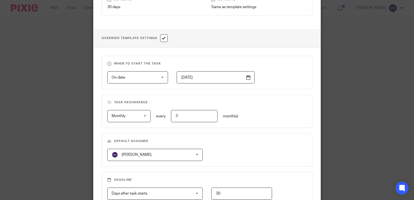
click at [178, 157] on span "[PERSON_NAME]" at bounding box center [148, 154] width 73 height 11
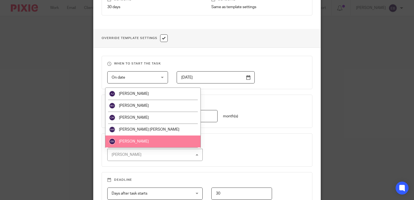
click at [168, 142] on li "[PERSON_NAME]" at bounding box center [152, 142] width 95 height 12
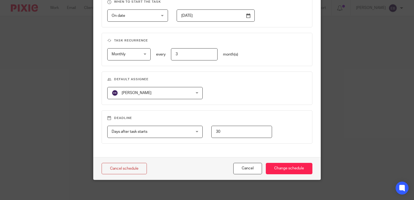
scroll to position [238, 0]
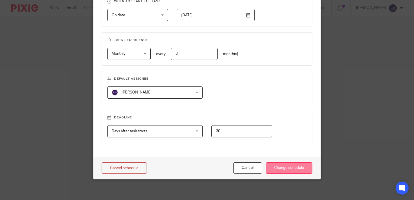
click at [283, 168] on input "Change schedule" at bounding box center [289, 168] width 47 height 12
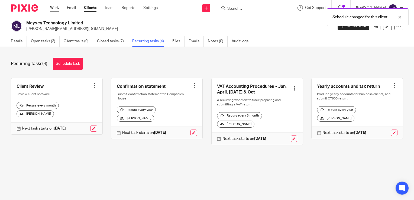
click at [53, 10] on link "Work" at bounding box center [54, 7] width 9 height 5
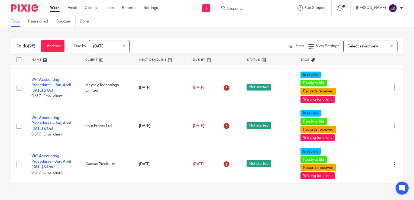
scroll to position [461, 0]
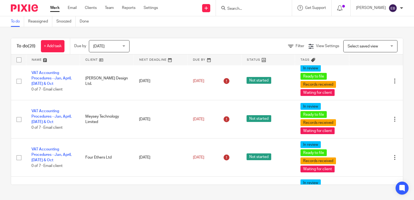
click at [252, 7] on input "Search" at bounding box center [251, 9] width 49 height 5
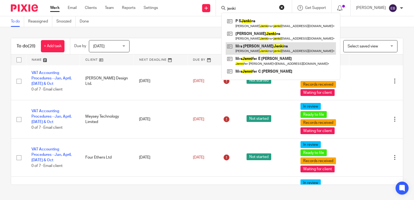
type input "jenki"
click at [268, 47] on link at bounding box center [281, 48] width 110 height 12
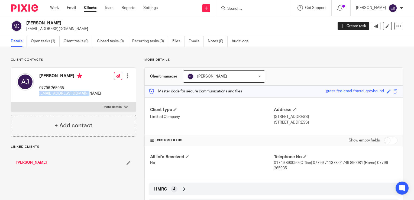
drag, startPoint x: 89, startPoint y: 94, endPoint x: 37, endPoint y: 96, distance: 52.4
click at [37, 96] on div "Anna Jenkins 07796 265935 jenkinsanna20@gmail.com Edit contact Create client fr…" at bounding box center [73, 85] width 125 height 34
copy p "jenkinsanna20@gmail.com"
click at [253, 11] on form at bounding box center [256, 8] width 58 height 7
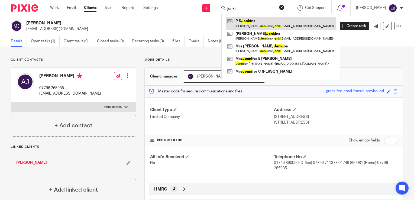
type input "jenki"
click at [256, 22] on link at bounding box center [281, 23] width 110 height 12
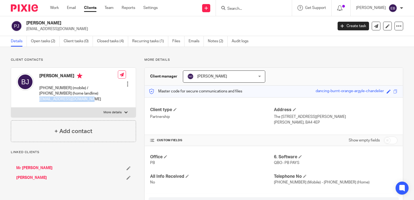
drag, startPoint x: 92, startPoint y: 97, endPoint x: 37, endPoint y: 99, distance: 55.1
click at [37, 99] on div "[PERSON_NAME] [PHONE_NUMBER] (mobile) / [PHONE_NUMBER] (home landline) [EMAIL_A…" at bounding box center [67, 87] width 101 height 34
copy p "[EMAIL_ADDRESS][DOMAIN_NAME]"
click at [54, 7] on link "Work" at bounding box center [54, 7] width 9 height 5
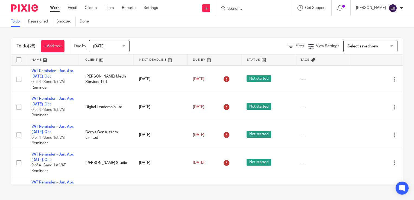
click at [268, 10] on input "Search" at bounding box center [251, 9] width 49 height 5
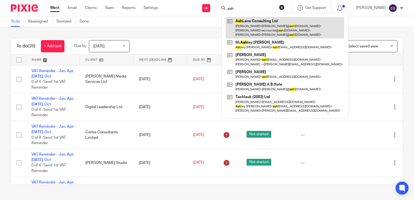
type input "ash"
click at [257, 27] on link at bounding box center [285, 27] width 118 height 21
